Goal: Book appointment/travel/reservation

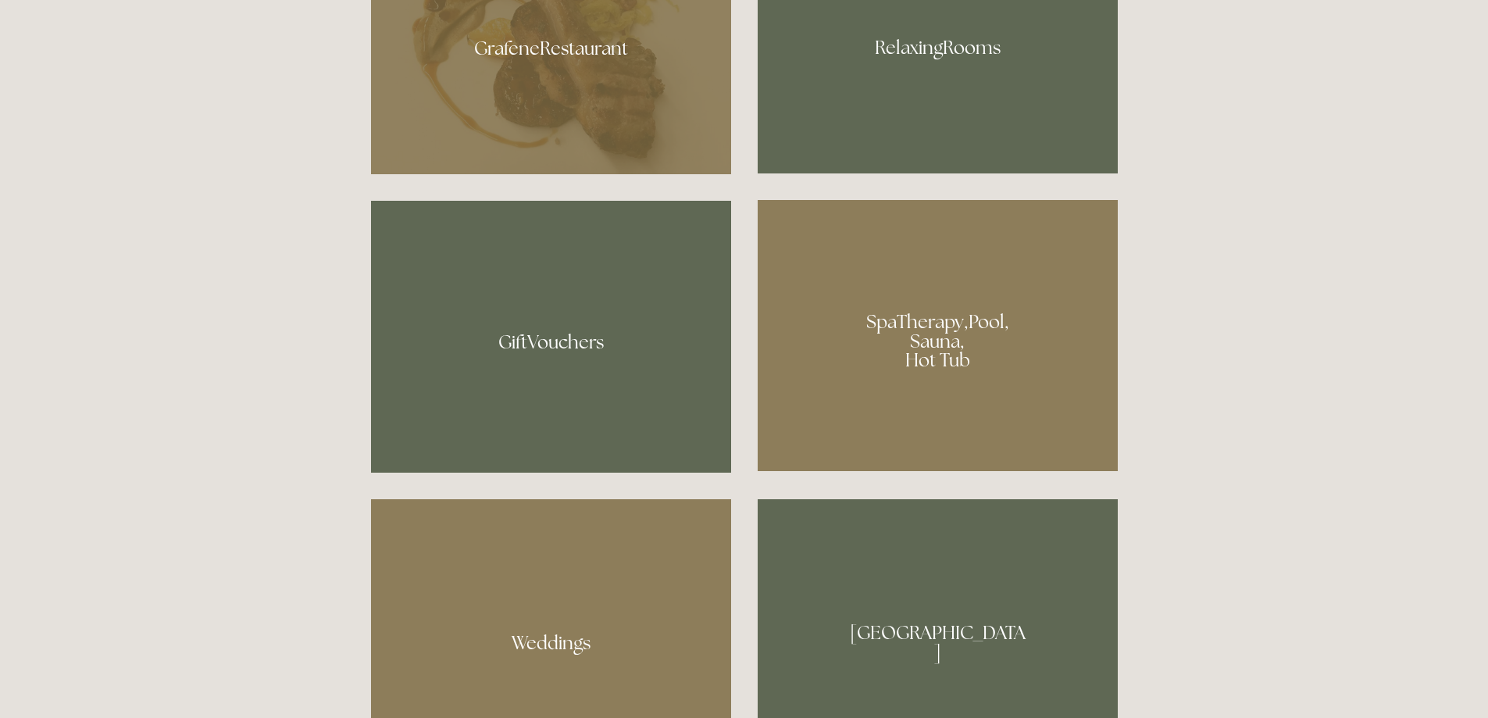
scroll to position [1250, 0]
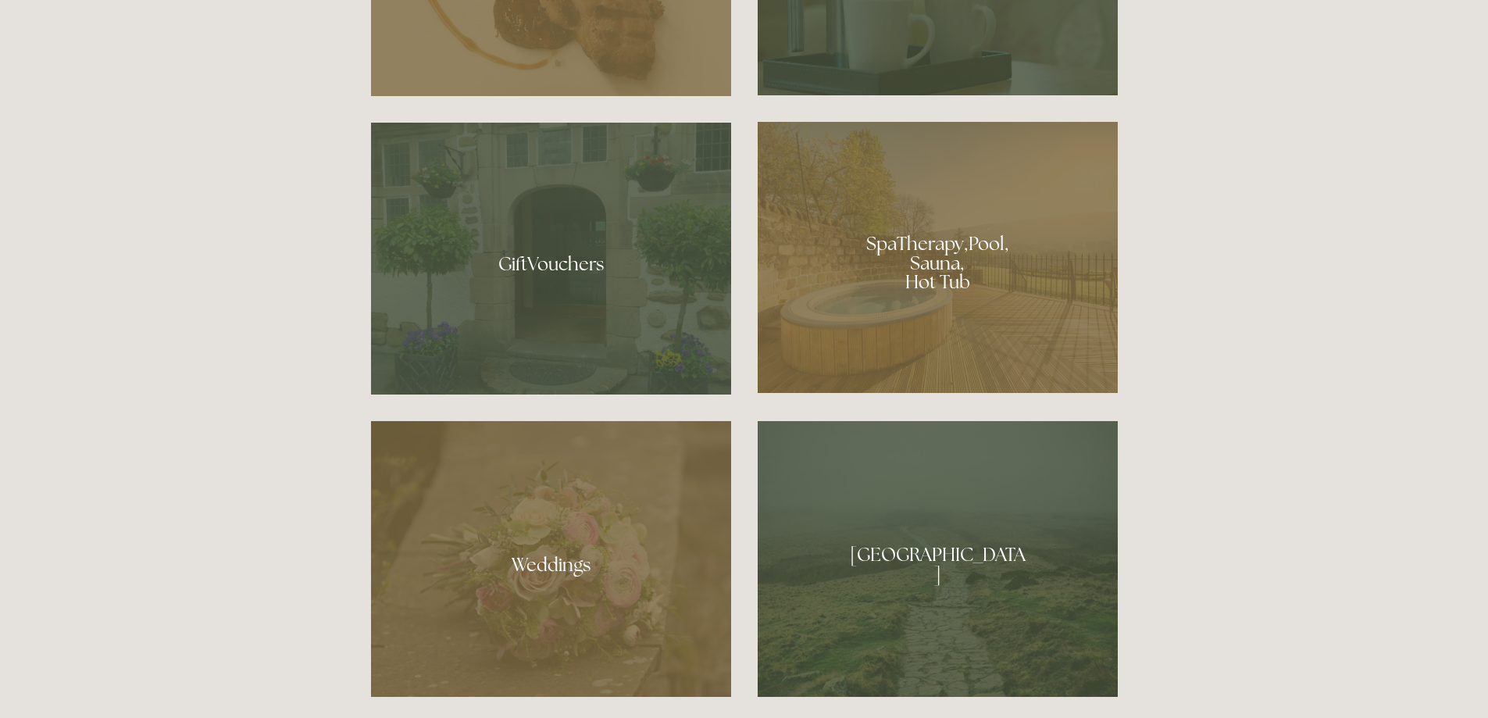
click at [971, 272] on div at bounding box center [938, 257] width 360 height 271
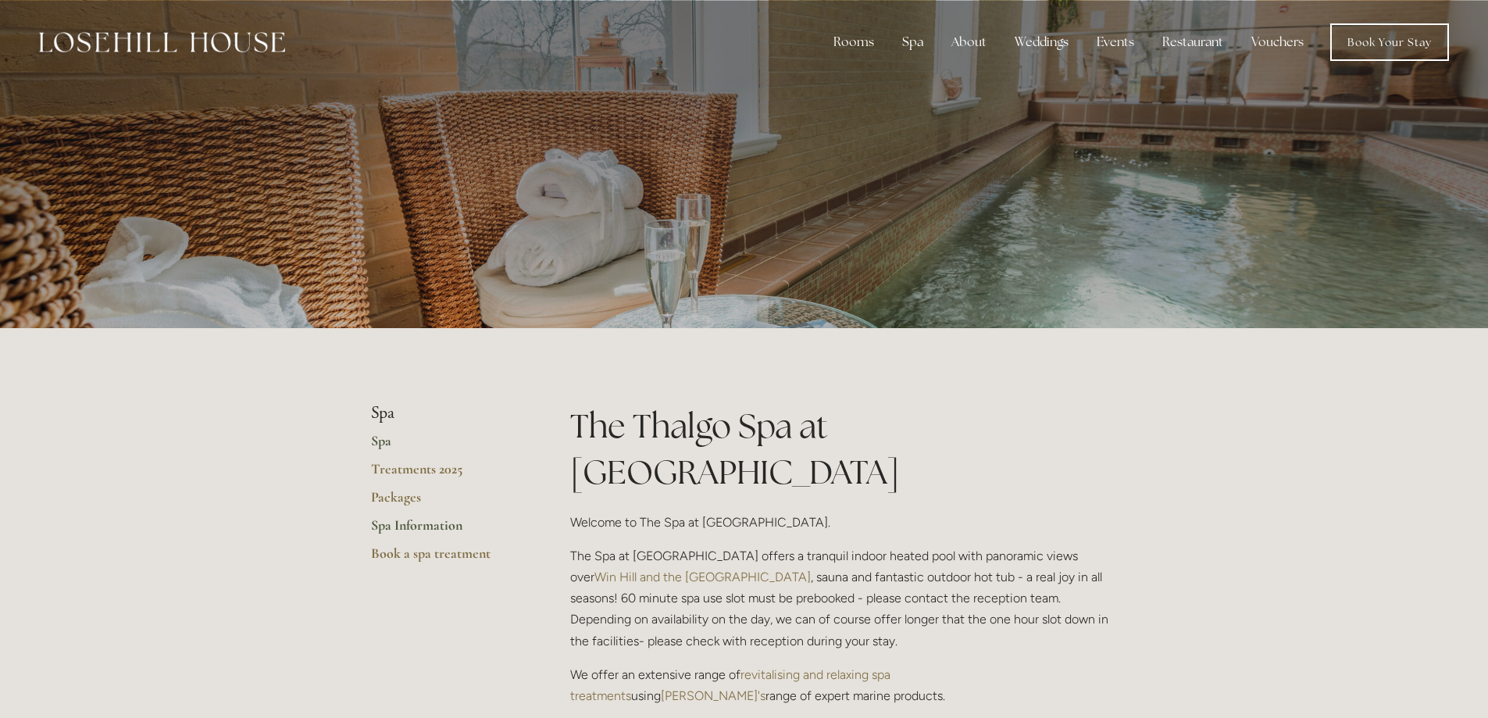
click at [447, 524] on link "Spa Information" at bounding box center [445, 530] width 149 height 28
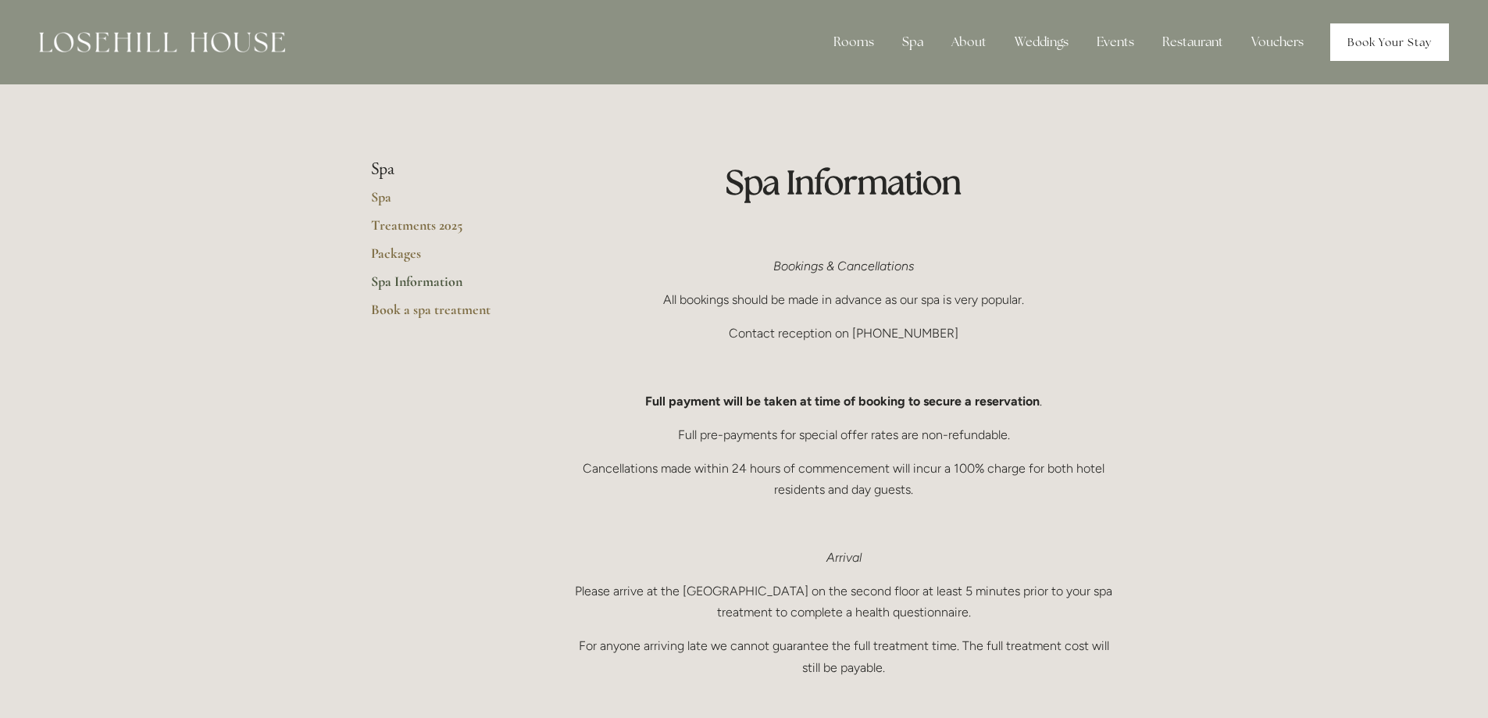
click at [1379, 37] on link "Book Your Stay" at bounding box center [1389, 41] width 119 height 37
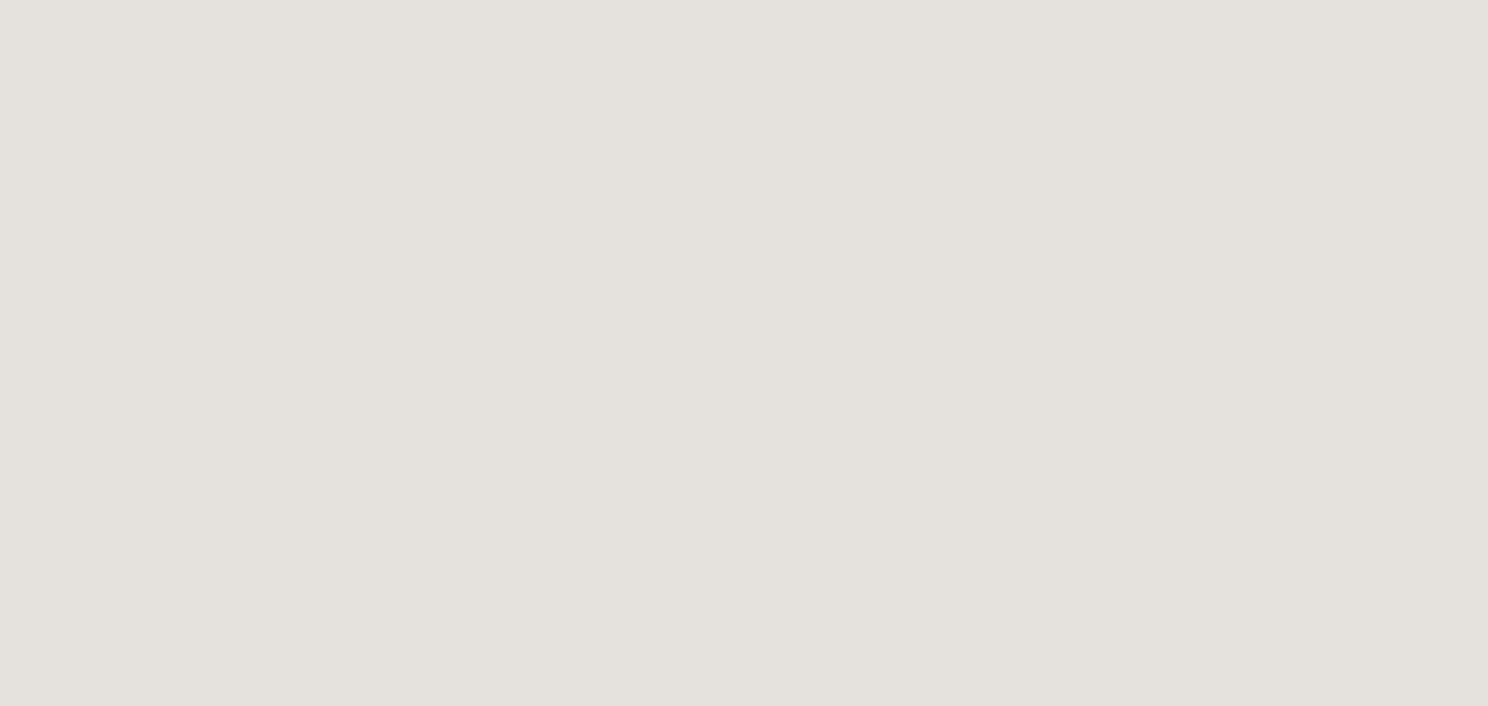
scroll to position [163, 0]
